Goal: Find specific page/section: Find specific page/section

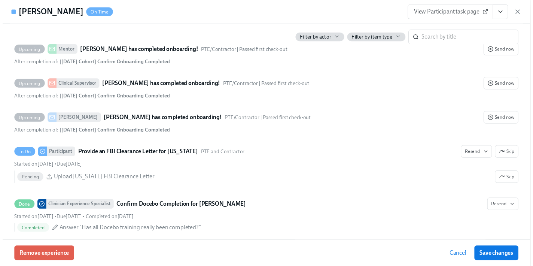
scroll to position [2121, 0]
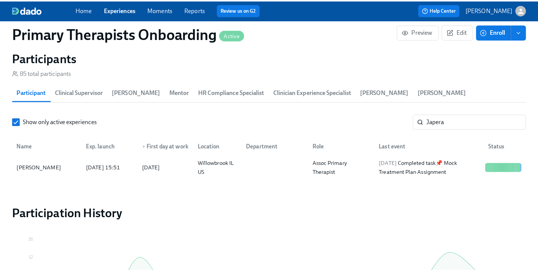
scroll to position [0, 9766]
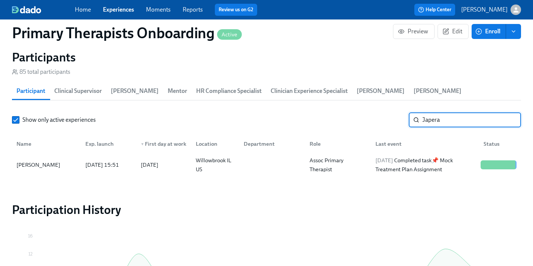
click at [452, 112] on input "Japera" at bounding box center [471, 119] width 99 height 15
type input "J"
click at [54, 157] on div "[PERSON_NAME]" at bounding box center [46, 164] width 66 height 15
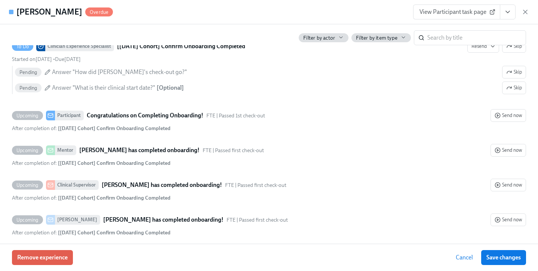
scroll to position [2260, 0]
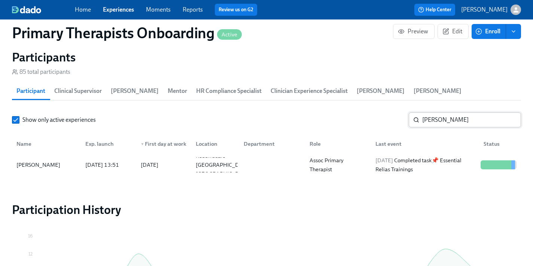
click at [452, 112] on input "[PERSON_NAME]" at bounding box center [471, 119] width 99 height 15
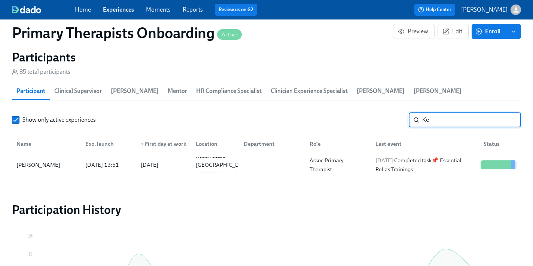
type input "K"
click at [33, 160] on div "[PERSON_NAME]" at bounding box center [38, 164] width 50 height 9
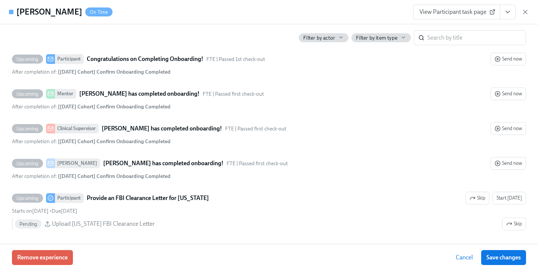
scroll to position [2180, 0]
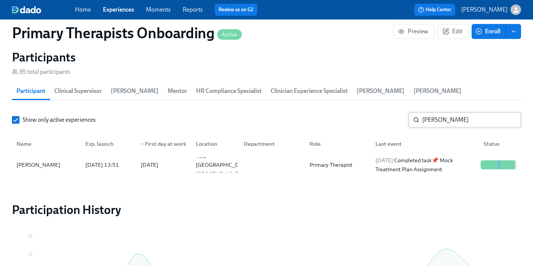
click at [470, 112] on input "[PERSON_NAME]" at bounding box center [471, 119] width 99 height 15
click at [60, 160] on div "[PERSON_NAME]" at bounding box center [38, 164] width 50 height 9
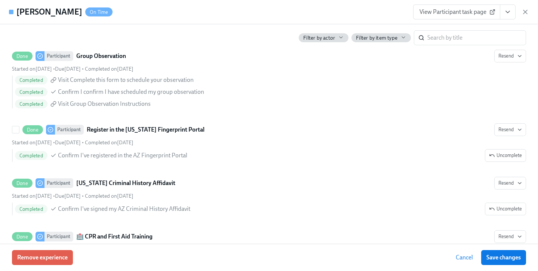
scroll to position [1348, 0]
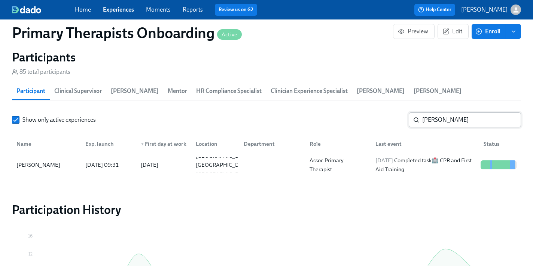
click at [468, 112] on input "[PERSON_NAME]" at bounding box center [471, 119] width 99 height 15
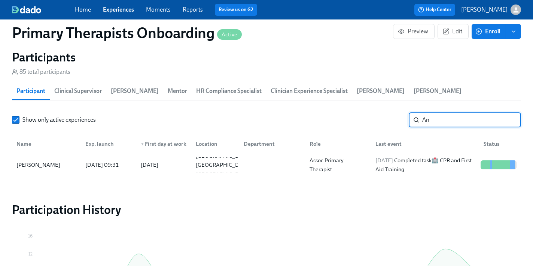
type input "A"
click at [43, 160] on div "[PERSON_NAME]" at bounding box center [38, 164] width 50 height 9
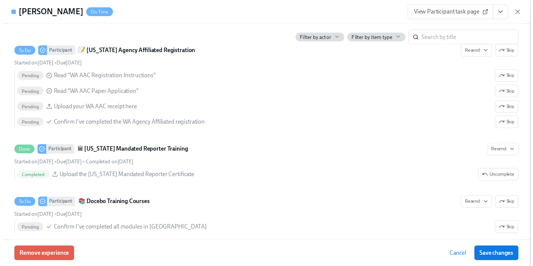
scroll to position [0, 9772]
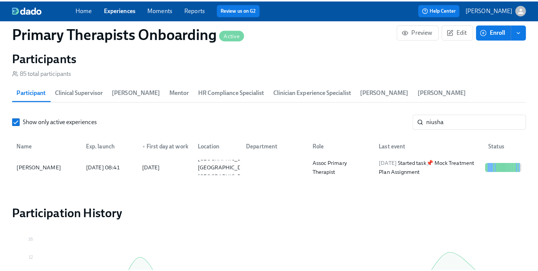
scroll to position [0, 9766]
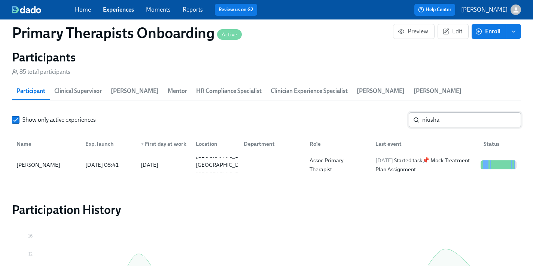
click at [455, 112] on input "niusha" at bounding box center [471, 119] width 99 height 15
type input "n"
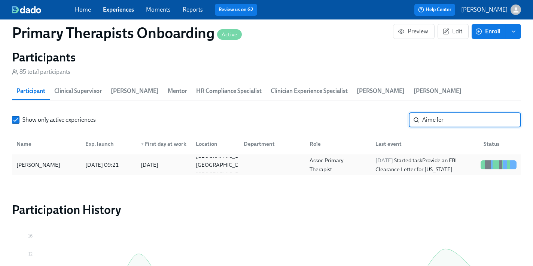
type input "Aime ler"
click at [46, 160] on div "[PERSON_NAME]" at bounding box center [38, 164] width 50 height 9
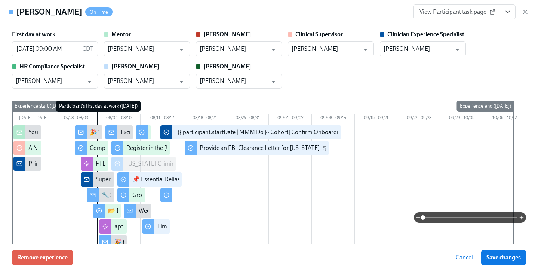
click at [462, 14] on span "View Participant task page" at bounding box center [457, 11] width 74 height 7
